Goal: Task Accomplishment & Management: Use online tool/utility

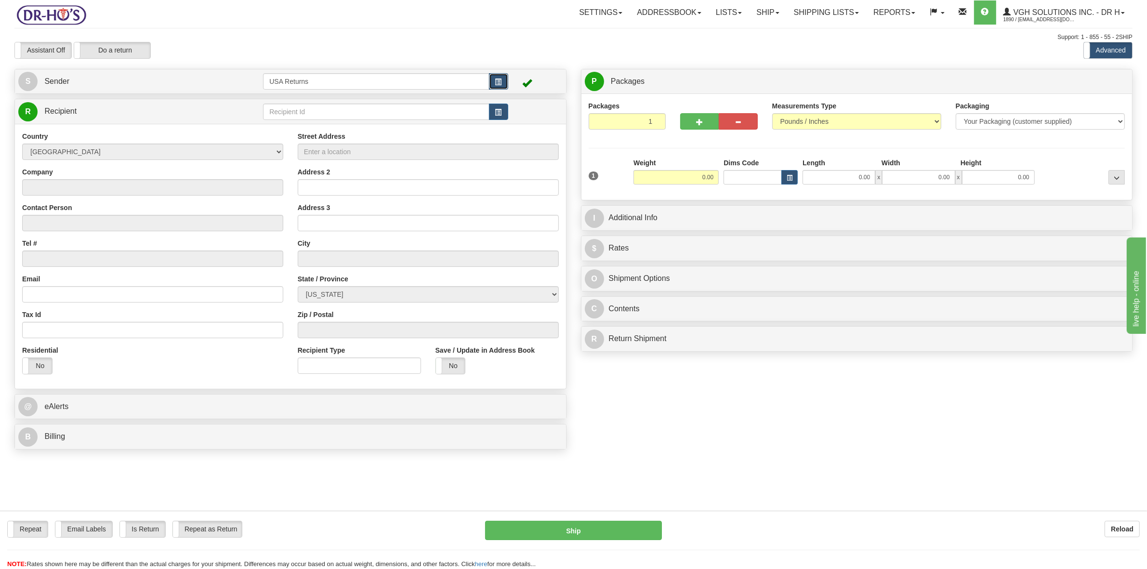
click at [494, 79] on button "button" at bounding box center [498, 81] width 19 height 16
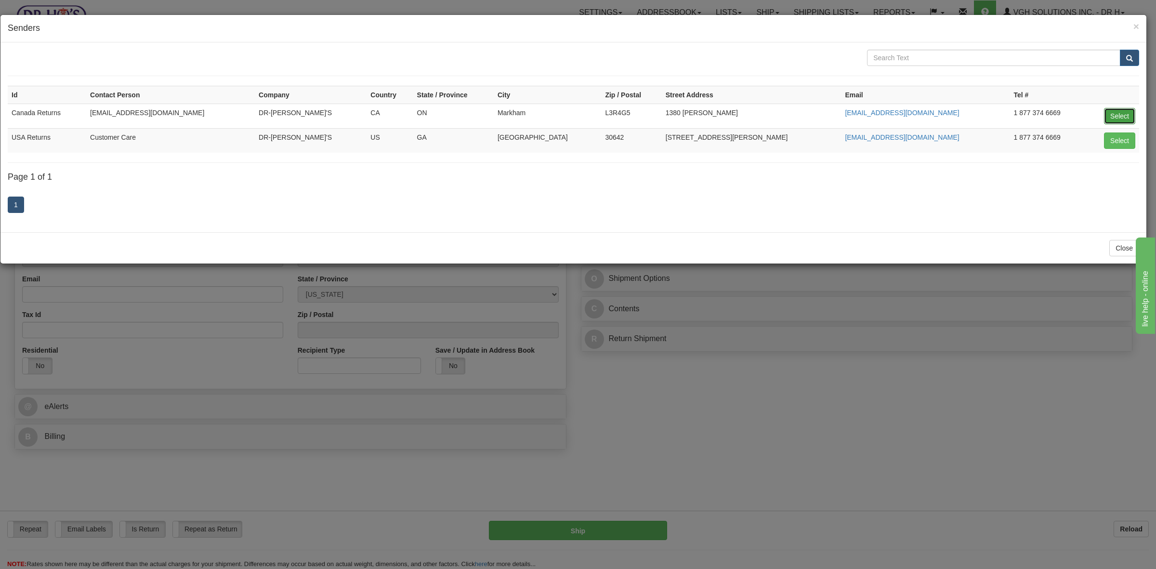
click at [1116, 113] on button "Select" at bounding box center [1119, 116] width 31 height 16
type input "Canada Returns"
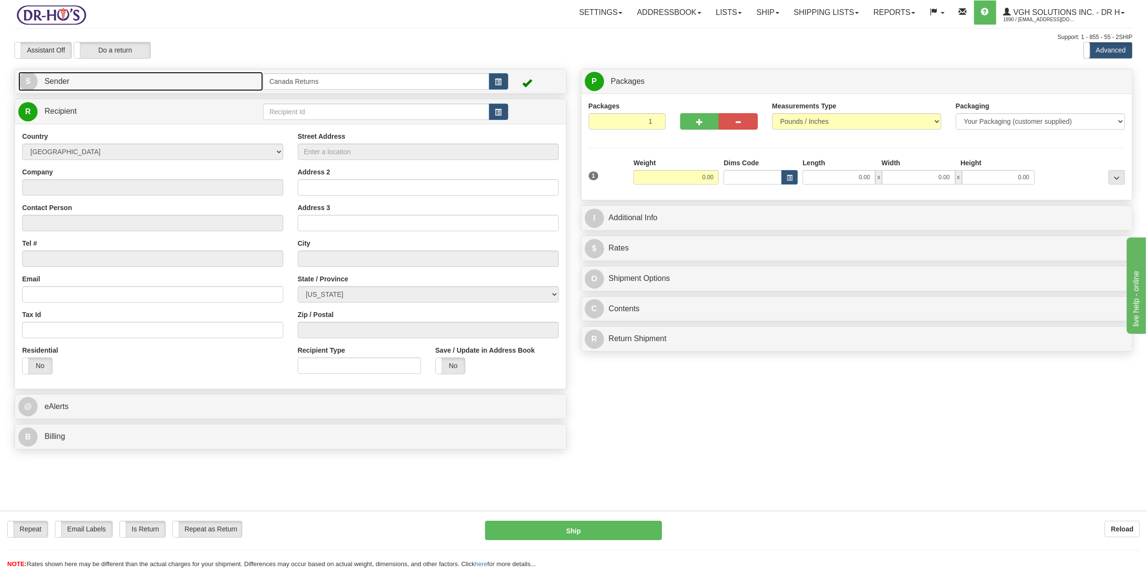
click at [96, 87] on link "S Sender" at bounding box center [140, 82] width 245 height 20
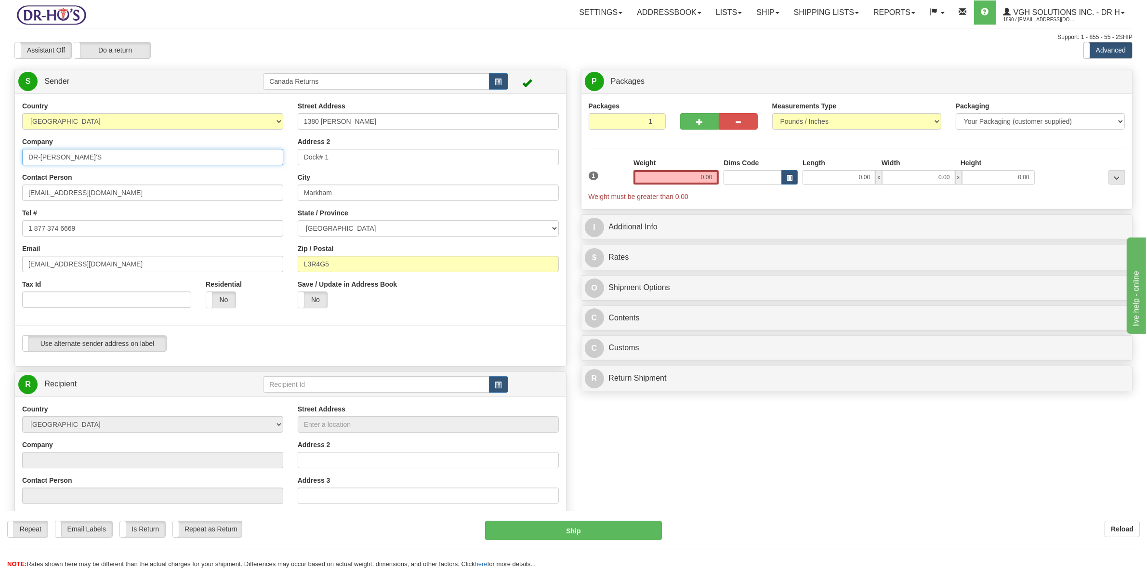
drag, startPoint x: 66, startPoint y: 159, endPoint x: 3, endPoint y: 162, distance: 62.7
click at [3, 162] on div "Toggle navigation Settings Shipping Preferences Fields Preferences New" at bounding box center [573, 388] width 1147 height 776
drag, startPoint x: 80, startPoint y: 190, endPoint x: 0, endPoint y: 192, distance: 80.5
click at [0, 192] on div "Toggle navigation Settings Shipping Preferences Fields Preferences New" at bounding box center [573, 388] width 1147 height 776
drag, startPoint x: 79, startPoint y: 232, endPoint x: 10, endPoint y: 233, distance: 68.9
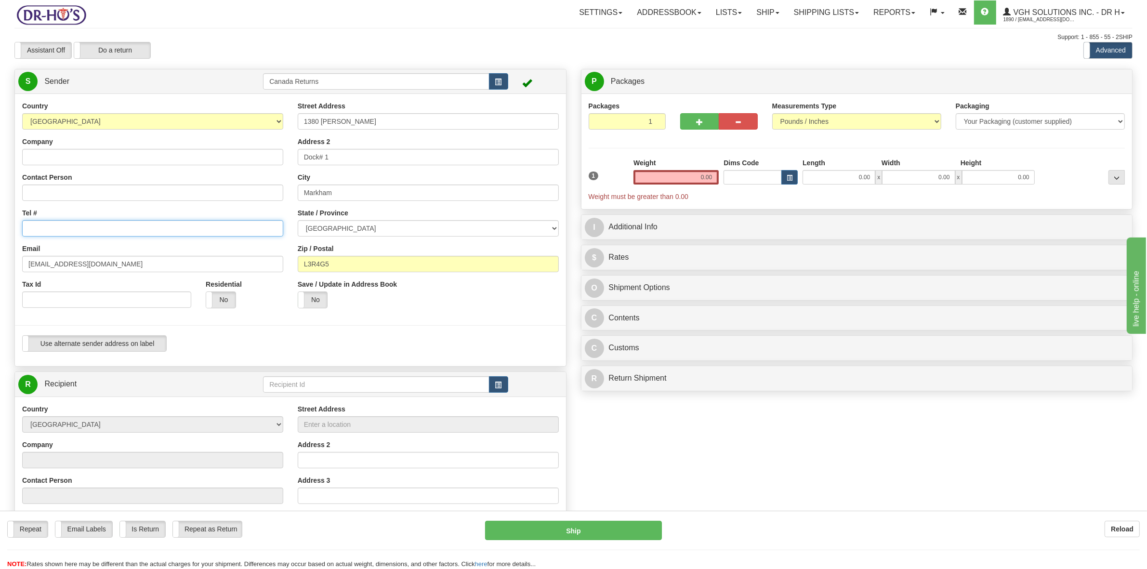
click at [15, 232] on div "Country [GEOGRAPHIC_DATA] [GEOGRAPHIC_DATA] [GEOGRAPHIC_DATA] [GEOGRAPHIC_DATA]…" at bounding box center [290, 230] width 551 height 258
drag, startPoint x: 92, startPoint y: 264, endPoint x: 12, endPoint y: 259, distance: 80.2
click at [0, 262] on div "Toggle navigation Settings Shipping Preferences Fields Preferences New" at bounding box center [573, 388] width 1147 height 776
drag, startPoint x: 329, startPoint y: 126, endPoint x: 257, endPoint y: 130, distance: 72.4
click at [260, 129] on div "Country [GEOGRAPHIC_DATA] [GEOGRAPHIC_DATA] [GEOGRAPHIC_DATA] [GEOGRAPHIC_DATA]…" at bounding box center [290, 230] width 551 height 258
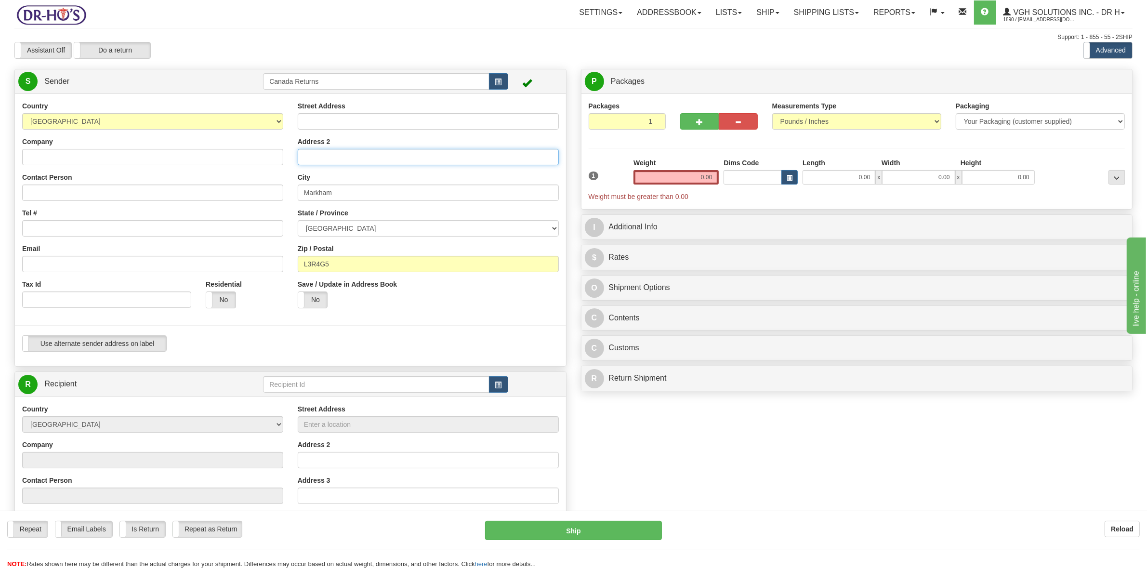
drag, startPoint x: 315, startPoint y: 159, endPoint x: 269, endPoint y: 171, distance: 47.2
click at [270, 167] on div "Country [GEOGRAPHIC_DATA] [GEOGRAPHIC_DATA] [GEOGRAPHIC_DATA] [GEOGRAPHIC_DATA]…" at bounding box center [290, 230] width 551 height 258
drag, startPoint x: 348, startPoint y: 193, endPoint x: 251, endPoint y: 208, distance: 98.0
click at [251, 208] on div "Country [GEOGRAPHIC_DATA] [GEOGRAPHIC_DATA] [GEOGRAPHIC_DATA] [GEOGRAPHIC_DATA]…" at bounding box center [290, 230] width 551 height 258
drag, startPoint x: 337, startPoint y: 268, endPoint x: 90, endPoint y: 210, distance: 254.0
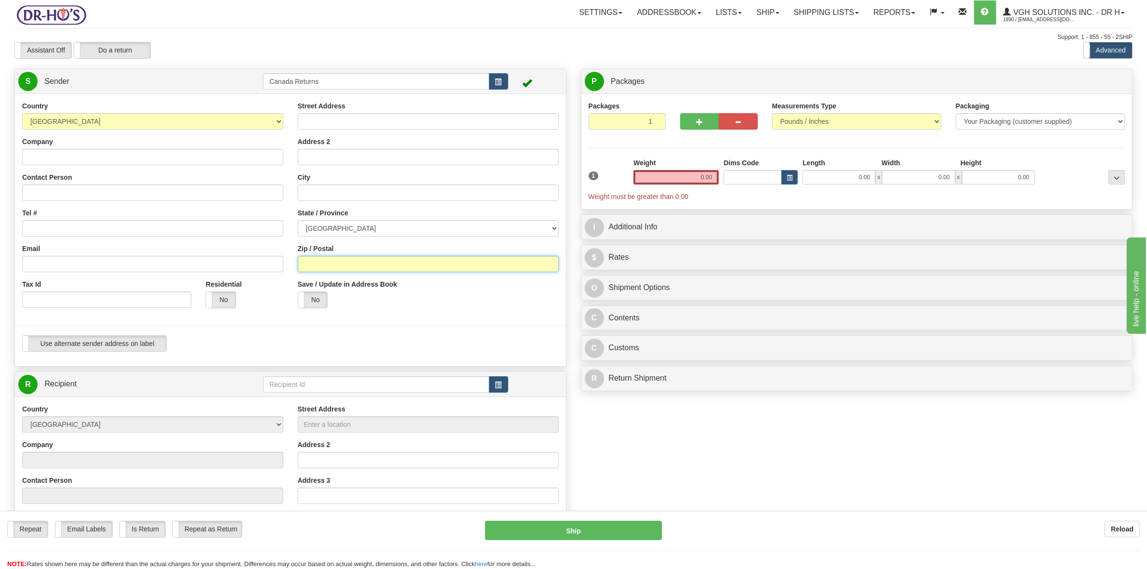
click at [243, 269] on div "Country [GEOGRAPHIC_DATA] [GEOGRAPHIC_DATA] [GEOGRAPHIC_DATA] [GEOGRAPHIC_DATA]…" at bounding box center [290, 230] width 551 height 258
click at [46, 162] on input "Company" at bounding box center [152, 157] width 261 height 16
paste input "[PERSON_NAME]"
type input "[PERSON_NAME]"
drag, startPoint x: 66, startPoint y: 191, endPoint x: 66, endPoint y: 206, distance: 14.9
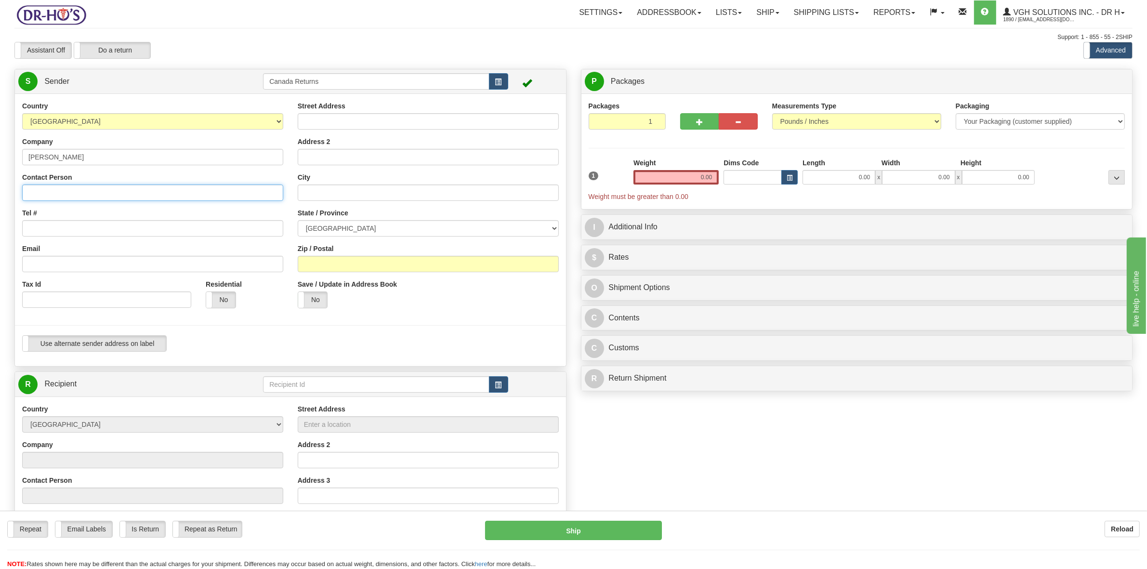
click at [66, 191] on input "Contact Person" at bounding box center [152, 193] width 261 height 16
paste input "[PERSON_NAME]"
type input "[PERSON_NAME]"
drag, startPoint x: 61, startPoint y: 230, endPoint x: 119, endPoint y: 186, distance: 72.9
click at [62, 230] on input "Tel #" at bounding box center [152, 228] width 261 height 16
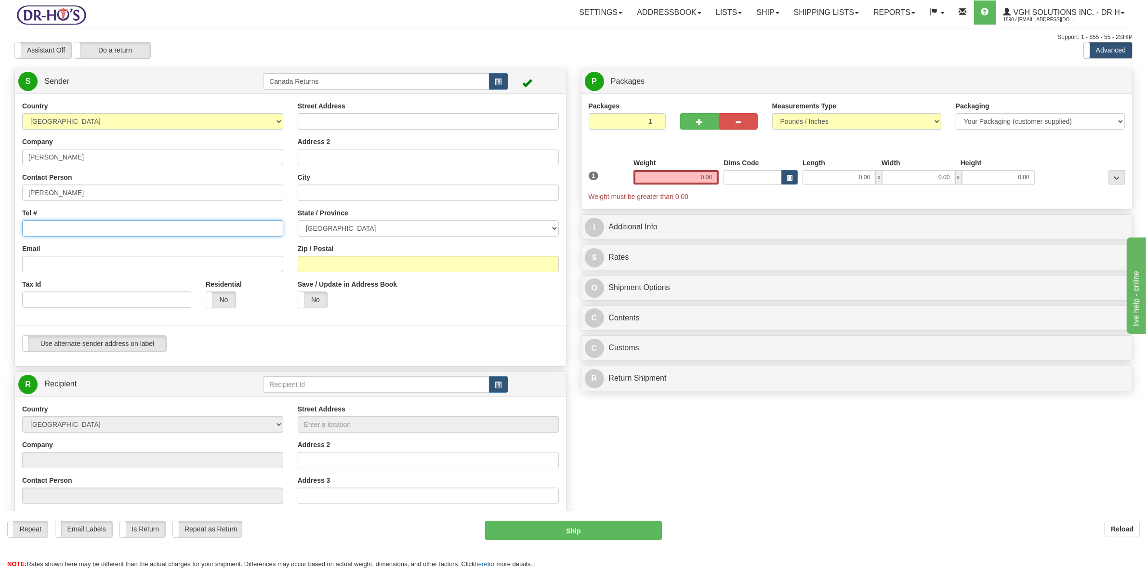
paste input "5198621514"
type input "5198621514"
drag, startPoint x: 46, startPoint y: 266, endPoint x: 430, endPoint y: 47, distance: 442.4
click at [49, 265] on input "Email" at bounding box center [152, 264] width 261 height 16
click at [331, 118] on input "Street Address" at bounding box center [428, 121] width 261 height 16
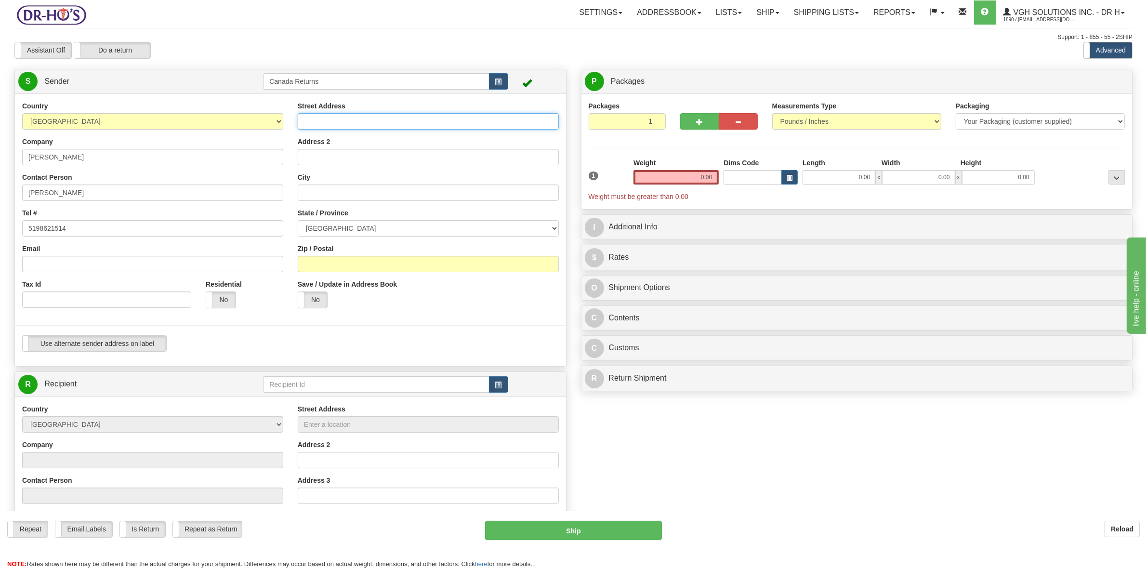
paste input "[STREET_ADDRESS]"
type input "[STREET_ADDRESS]"
drag, startPoint x: 332, startPoint y: 195, endPoint x: 341, endPoint y: 186, distance: 12.3
click at [334, 193] on input "City" at bounding box center [428, 193] width 261 height 16
paste input "SARNIA"
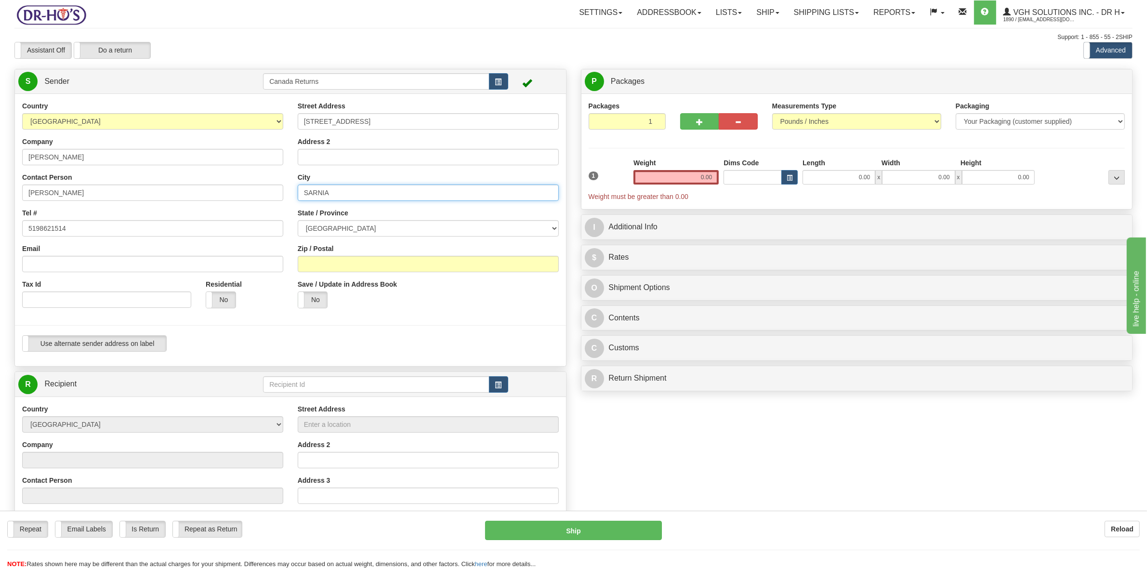
type input "SARNIA"
drag, startPoint x: 332, startPoint y: 268, endPoint x: 429, endPoint y: 208, distance: 113.4
click at [332, 268] on input "Zip / Postal" at bounding box center [428, 264] width 261 height 16
paste input "N7V3G4"
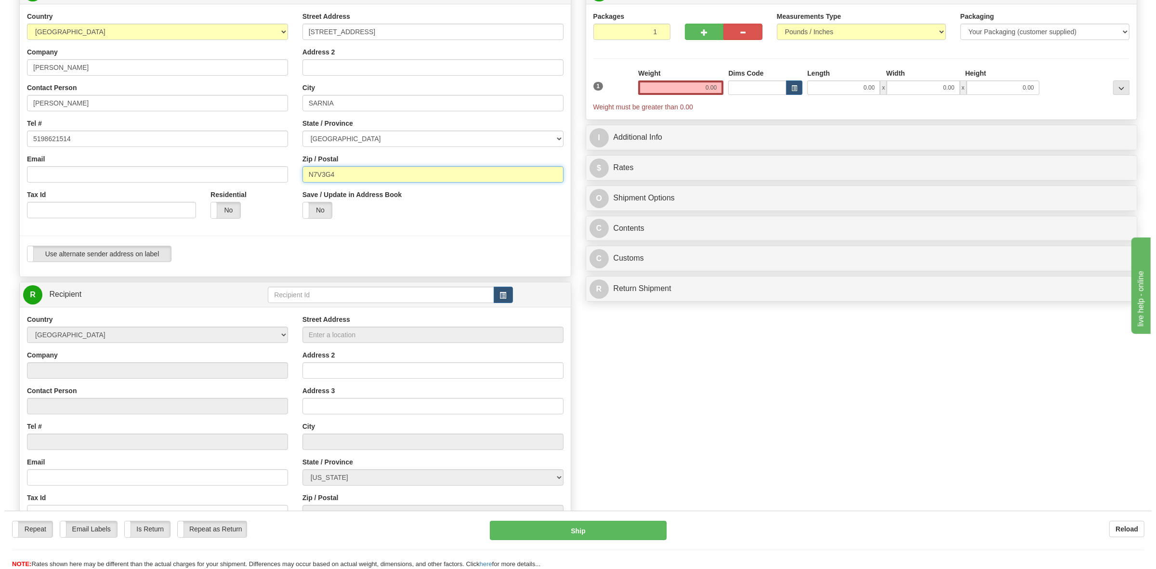
scroll to position [181, 0]
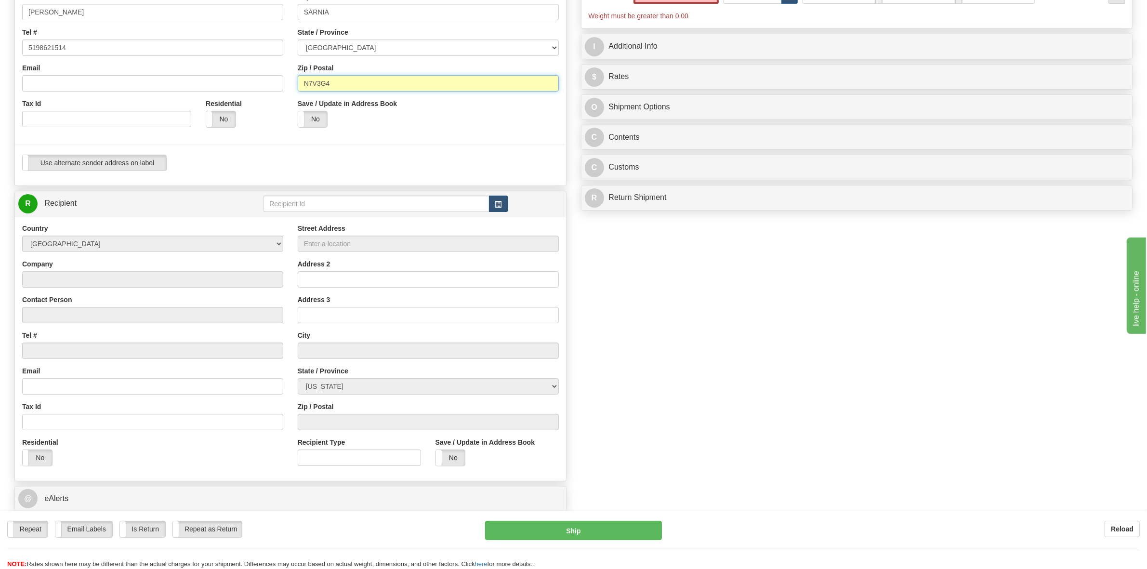
type input "N7V3G4"
click at [497, 199] on button "button" at bounding box center [498, 204] width 19 height 16
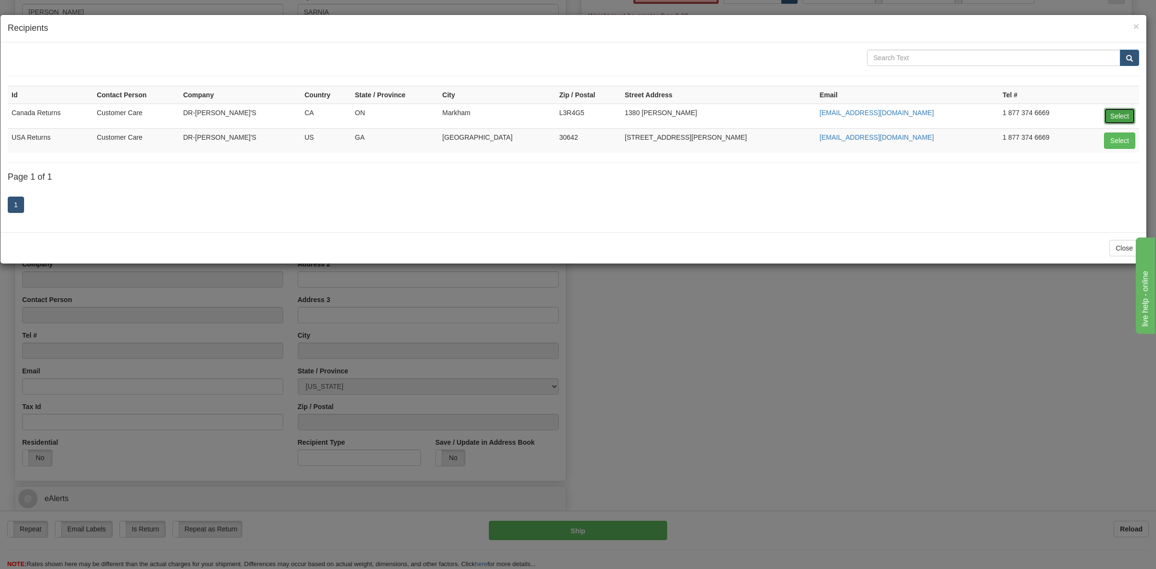
click at [1116, 117] on button "Select" at bounding box center [1119, 116] width 31 height 16
type input "Canada Returns"
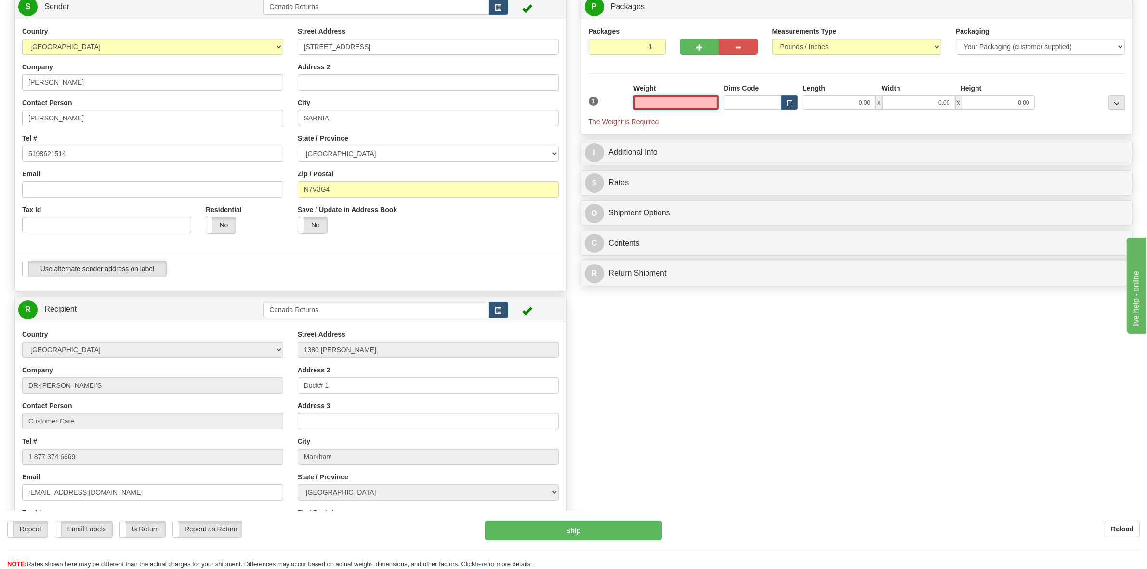
scroll to position [51, 0]
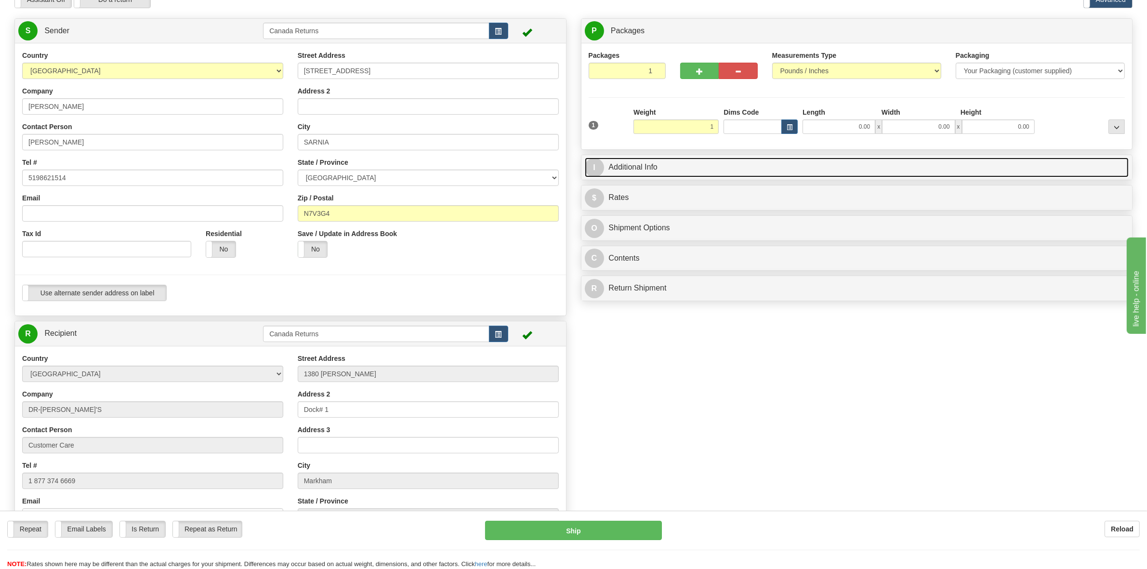
type input "1.00"
click at [725, 166] on link "I Additional Info" at bounding box center [857, 168] width 544 height 20
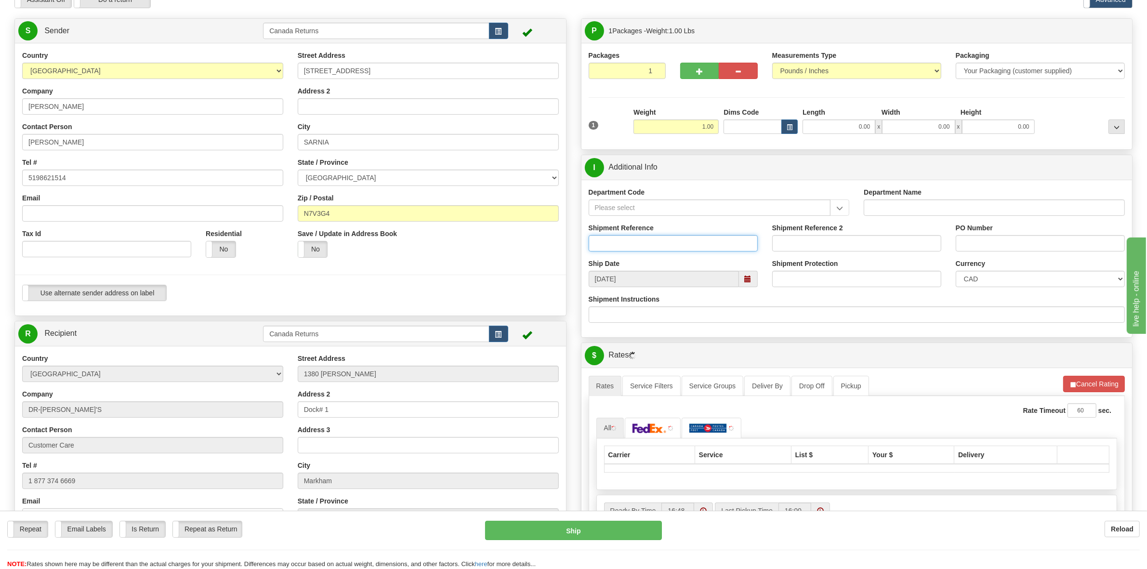
click at [662, 245] on input "Shipment Reference" at bounding box center [673, 243] width 169 height 16
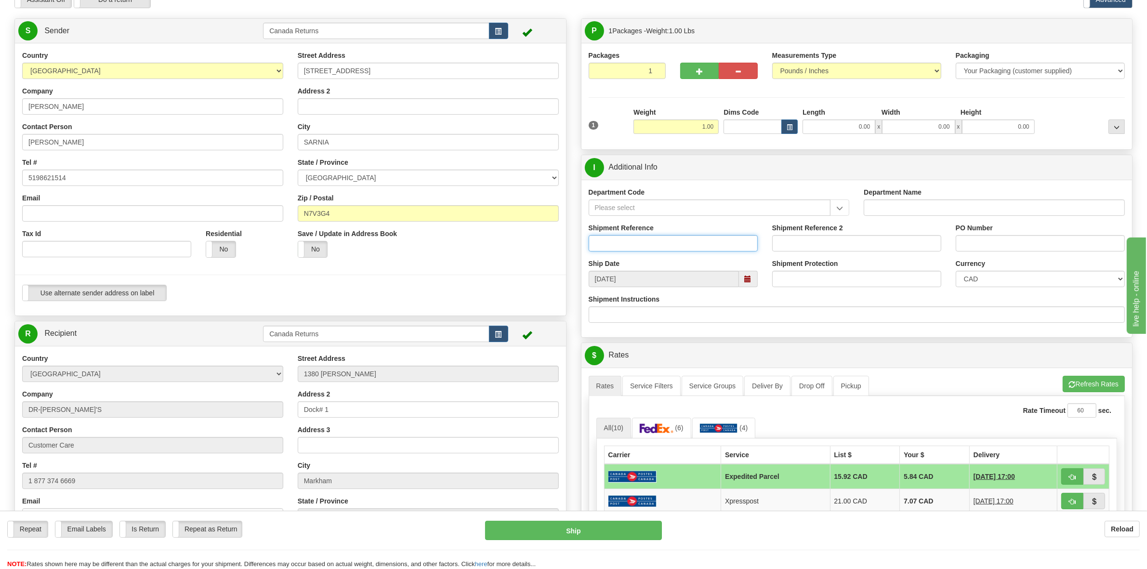
paste input "1206090"
click at [749, 278] on span at bounding box center [748, 279] width 7 height 7
type input "1206090"
click at [673, 402] on td "9" at bounding box center [672, 399] width 17 height 14
type input "[DATE]"
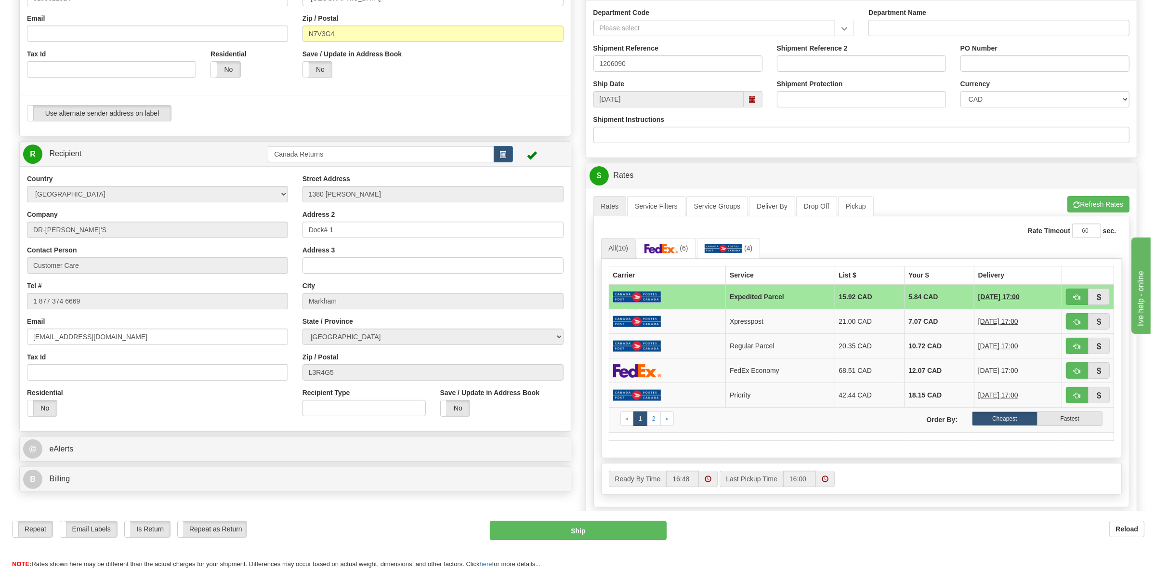
scroll to position [231, 0]
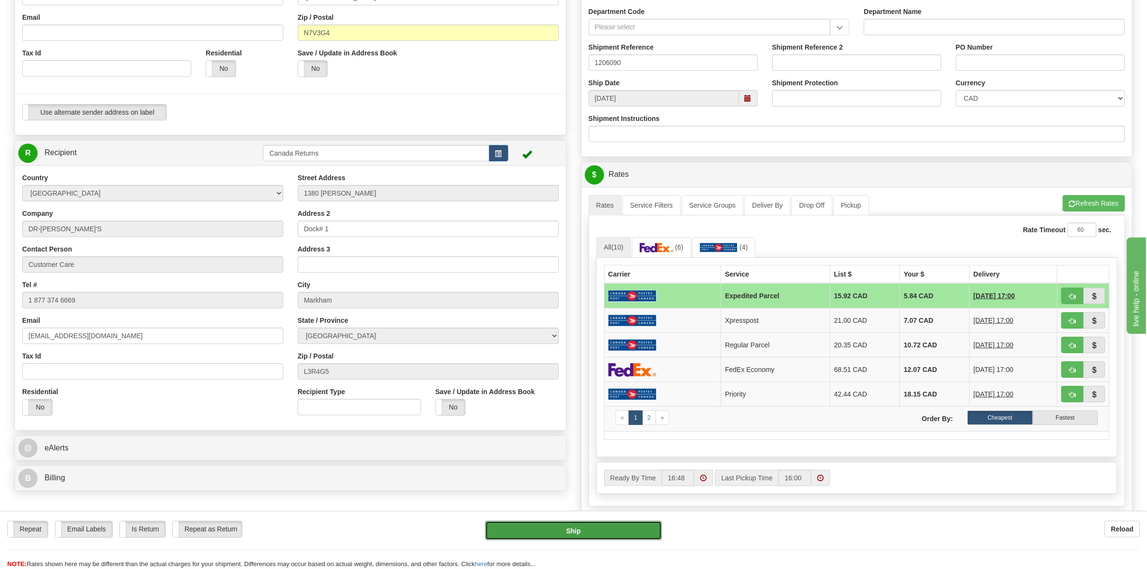
click at [588, 531] on button "Ship" at bounding box center [573, 530] width 177 height 19
type input "DOM.EP"
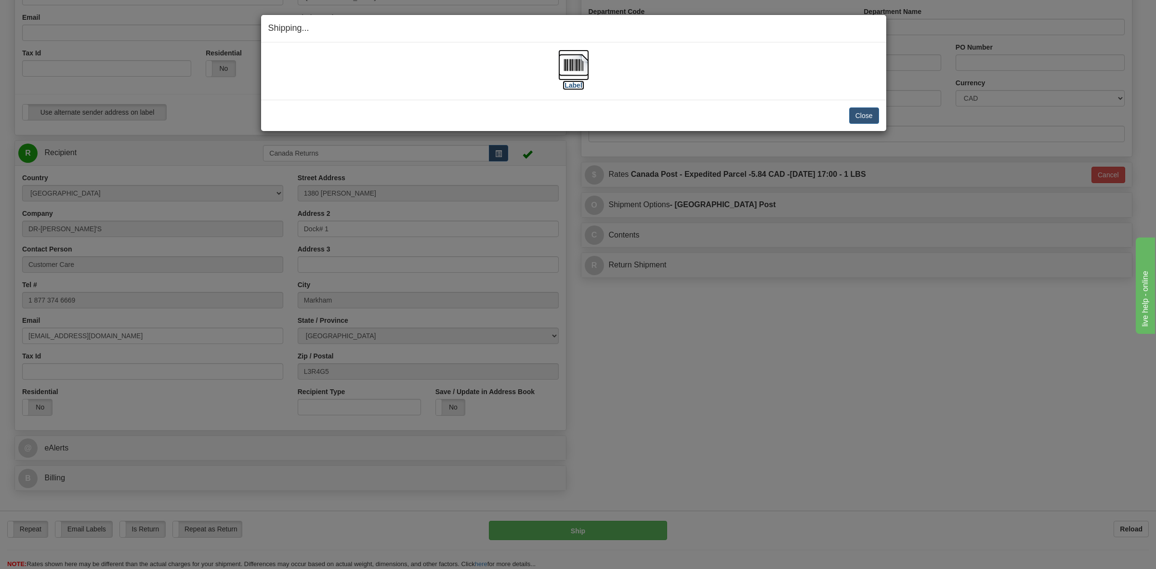
click at [574, 86] on label "[Label]" at bounding box center [574, 85] width 22 height 10
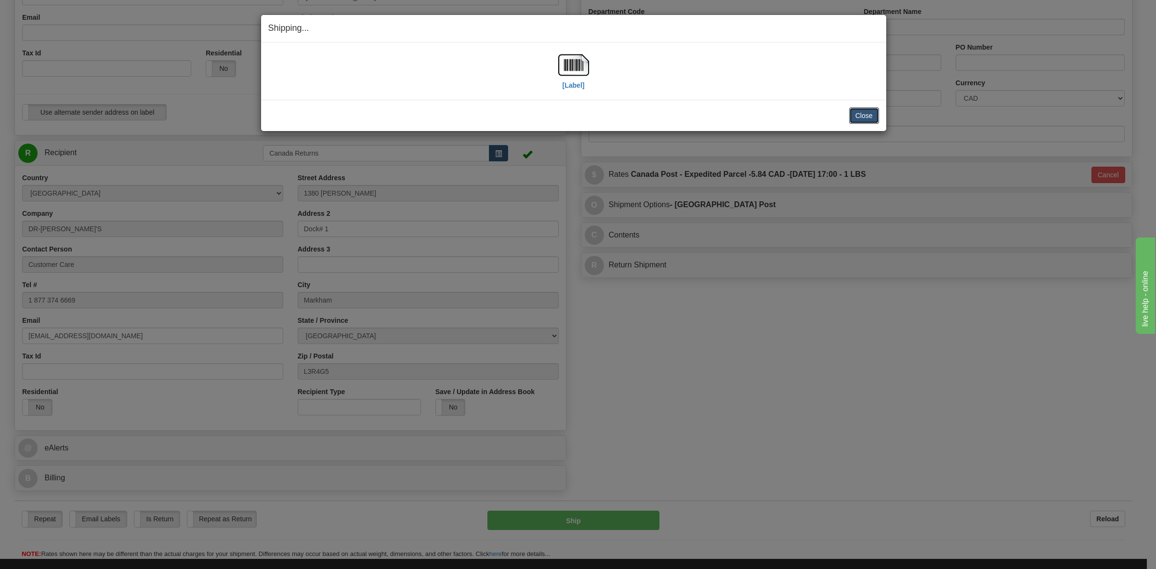
drag, startPoint x: 861, startPoint y: 114, endPoint x: 863, endPoint y: 106, distance: 7.6
click at [862, 110] on button "Close" at bounding box center [864, 115] width 30 height 16
